Goal: Find specific page/section: Find specific page/section

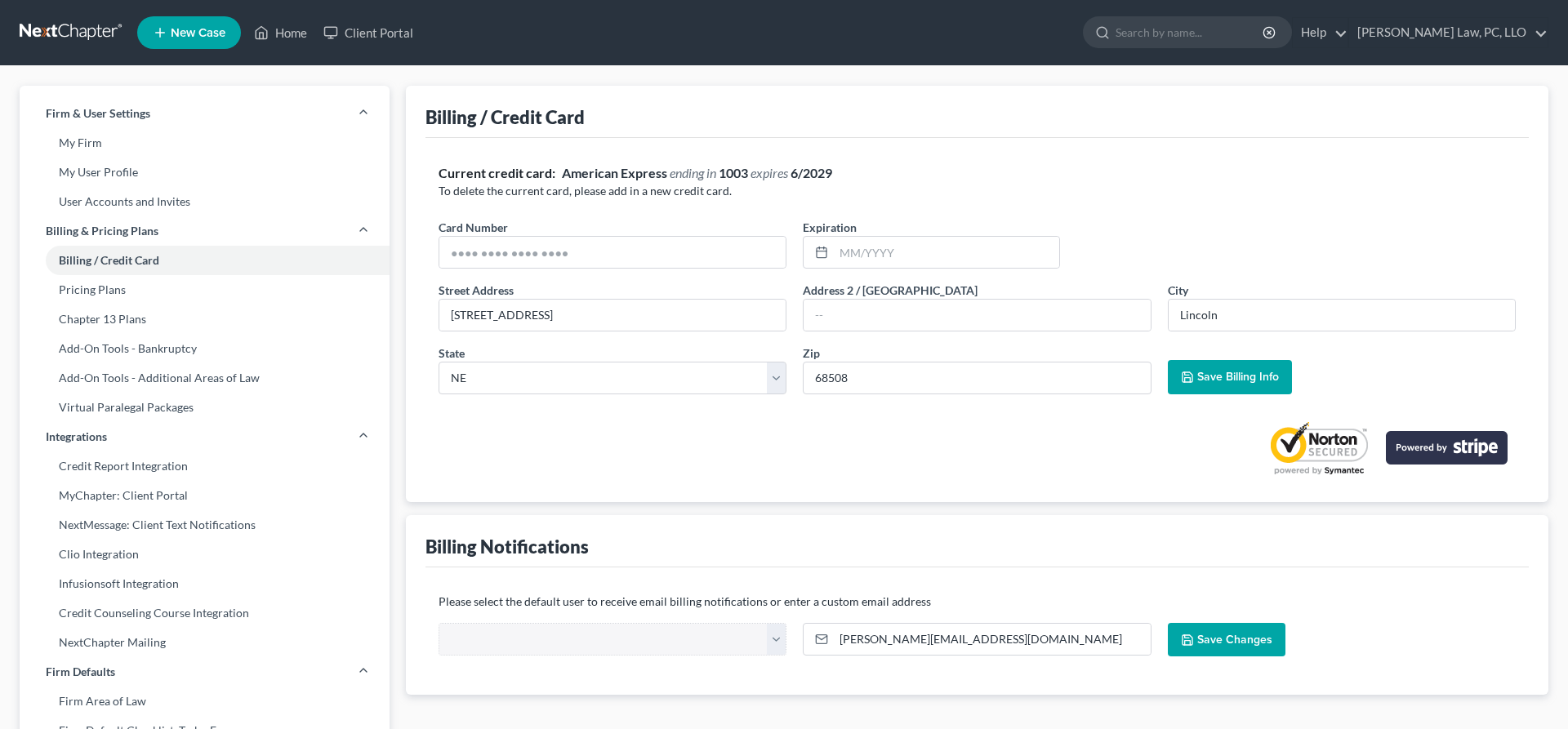
select select "30"
click at [298, 36] on link "Home" at bounding box center [280, 33] width 70 height 29
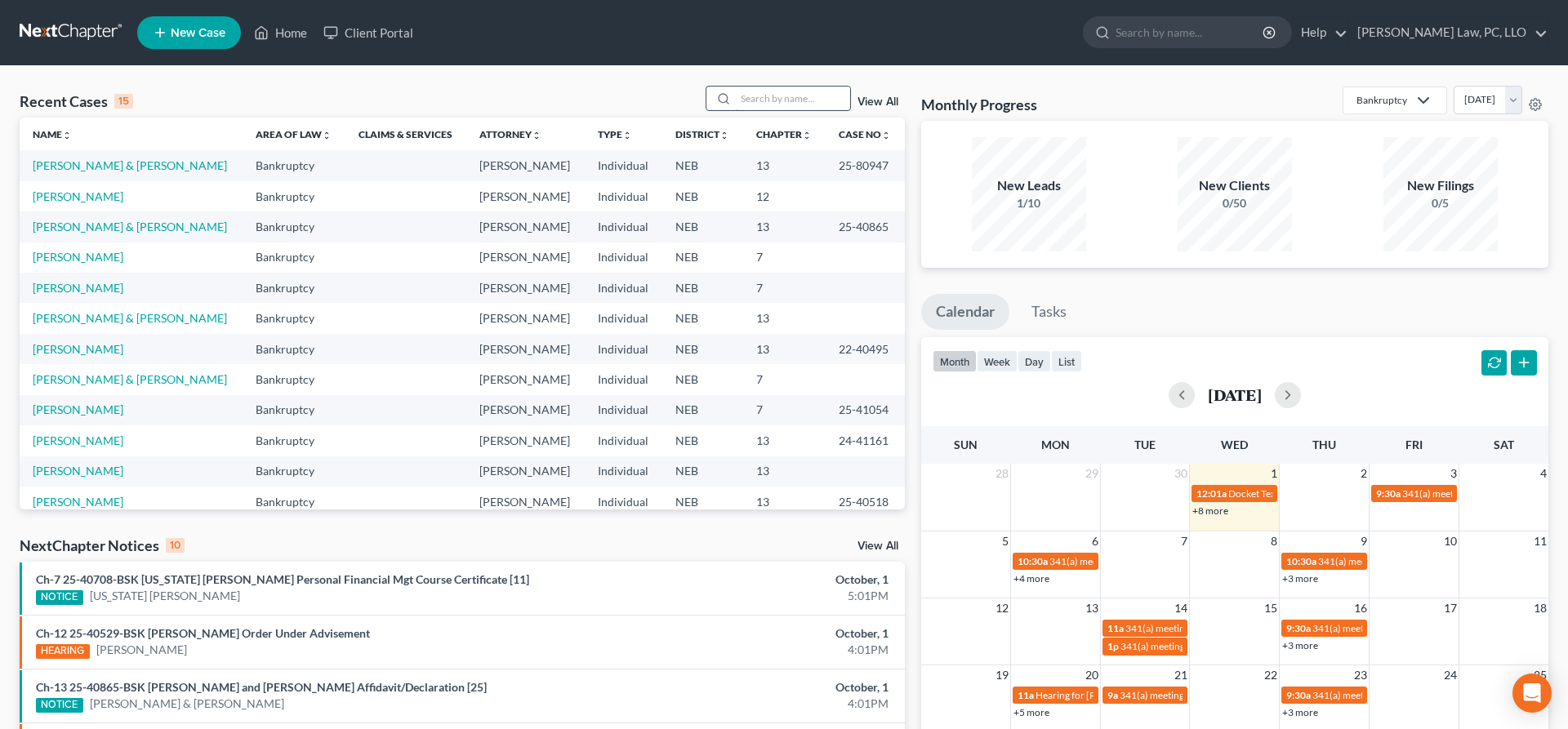
click at [767, 102] on input "search" at bounding box center [792, 99] width 114 height 24
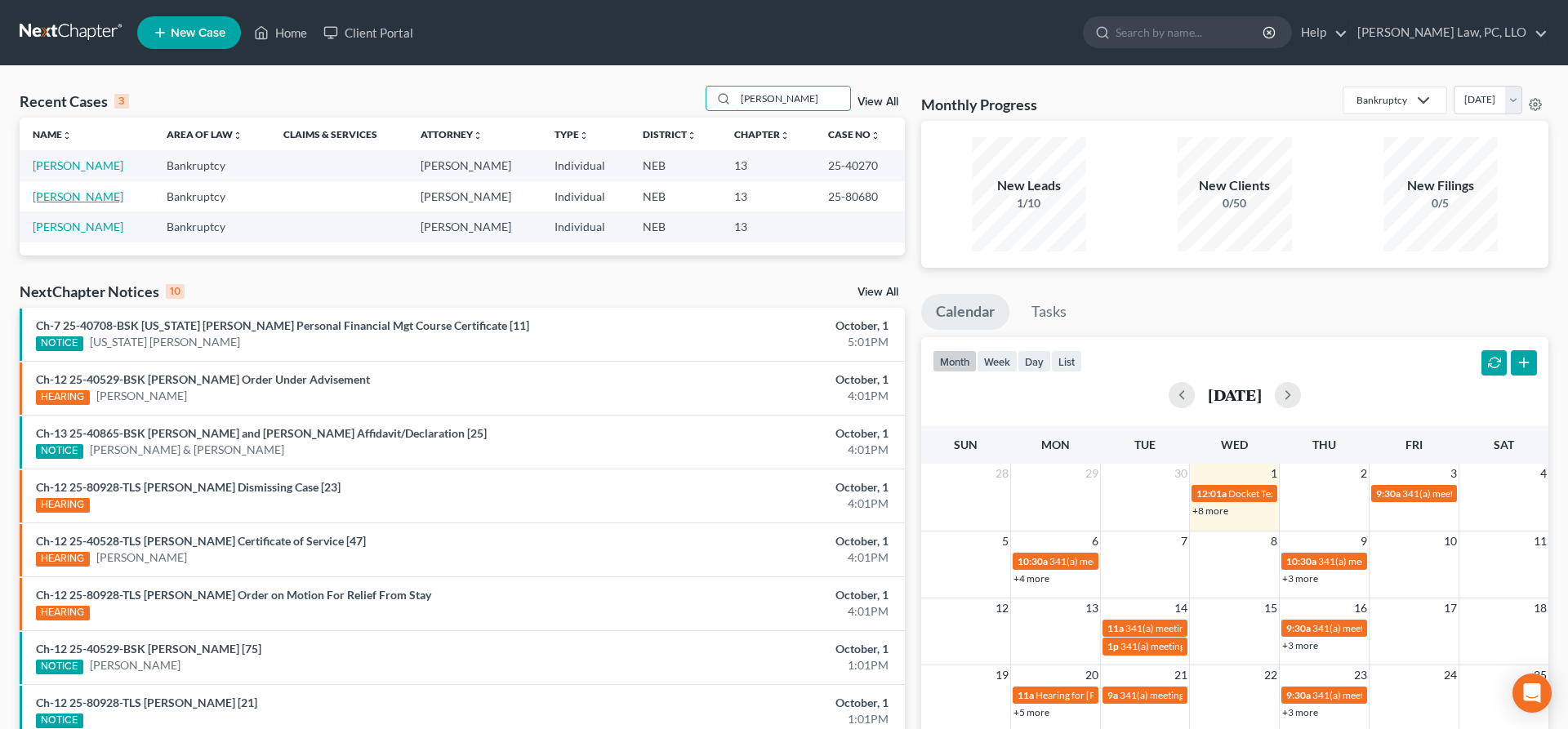
type input "[PERSON_NAME]"
click at [46, 199] on link "[PERSON_NAME]" at bounding box center [78, 196] width 91 height 14
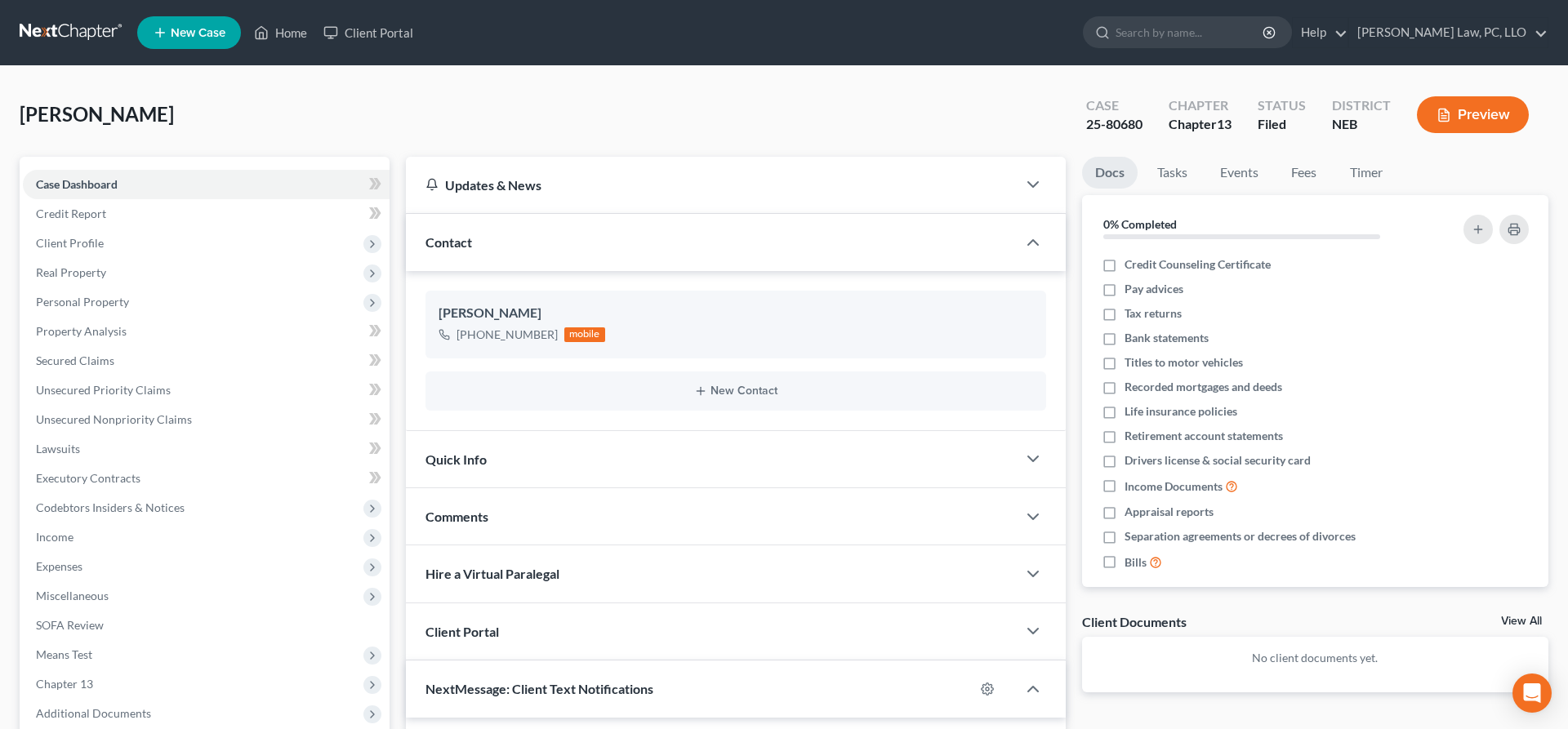
scroll to position [24, 0]
click at [136, 395] on span "Unsecured Priority Claims" at bounding box center [103, 389] width 135 height 14
